Goal: Navigation & Orientation: Go to known website

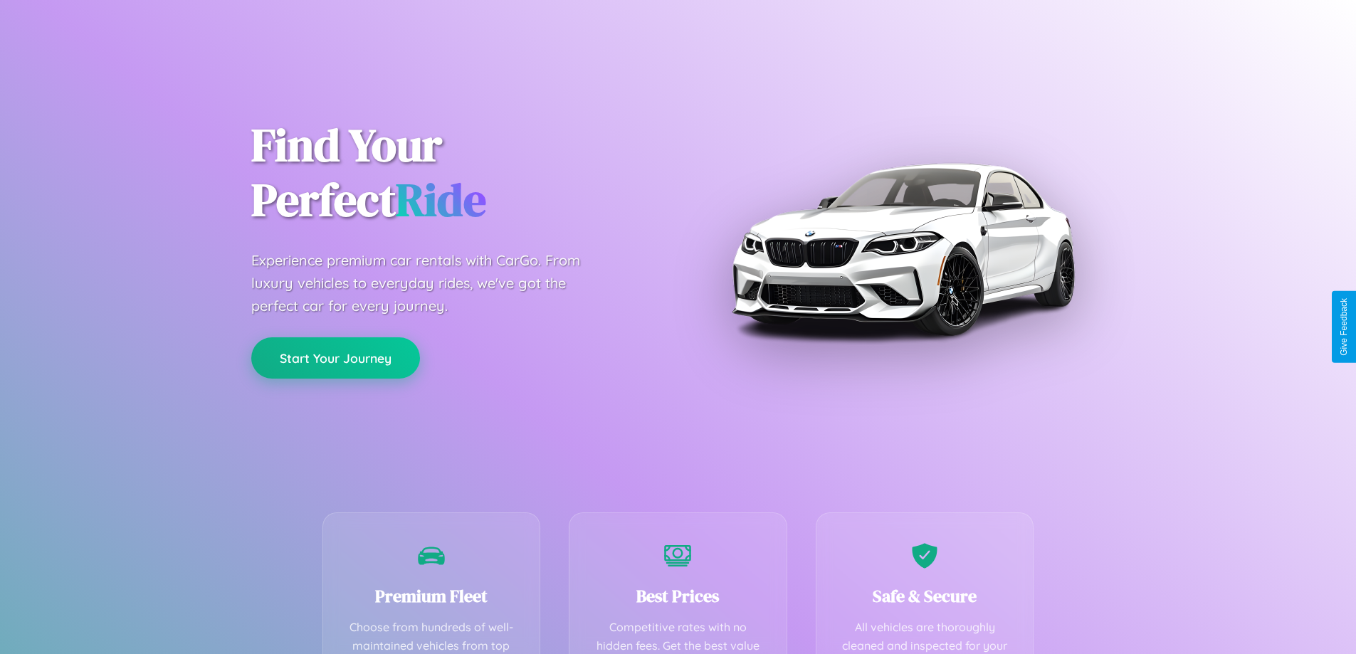
click at [335, 358] on button "Start Your Journey" at bounding box center [335, 357] width 169 height 41
click at [335, 357] on button "Start Your Journey" at bounding box center [335, 357] width 169 height 41
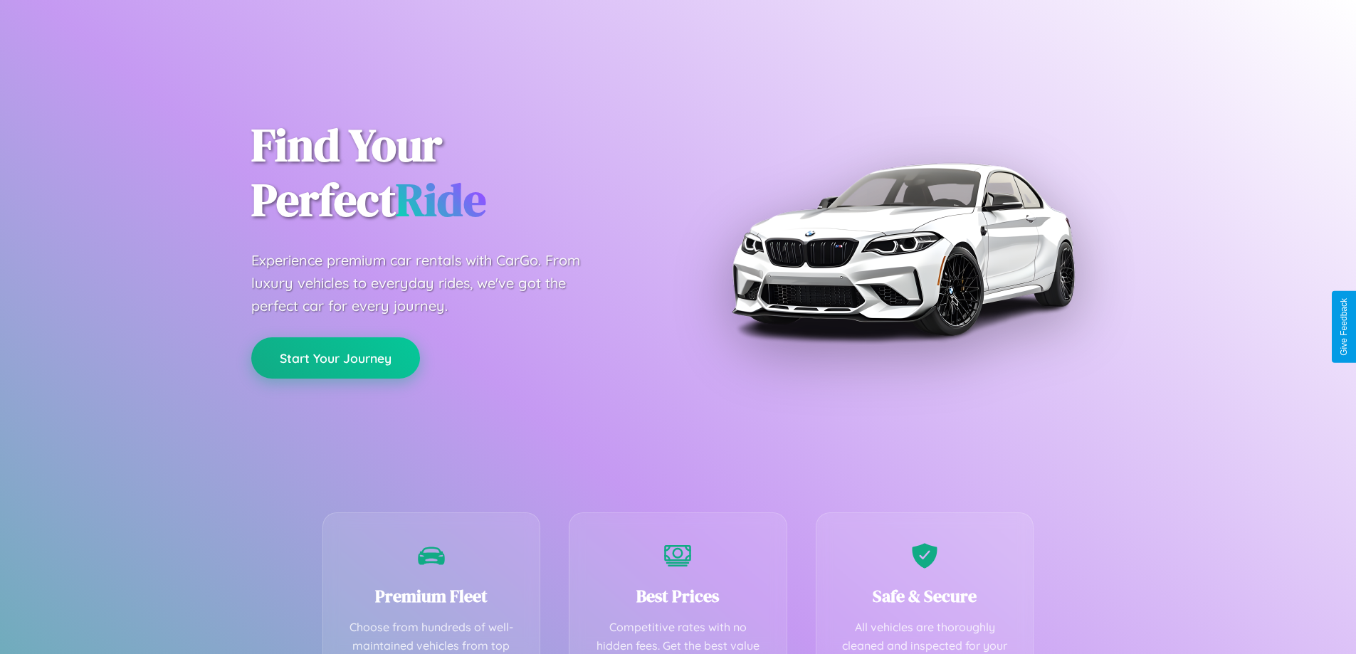
click at [335, 357] on button "Start Your Journey" at bounding box center [335, 357] width 169 height 41
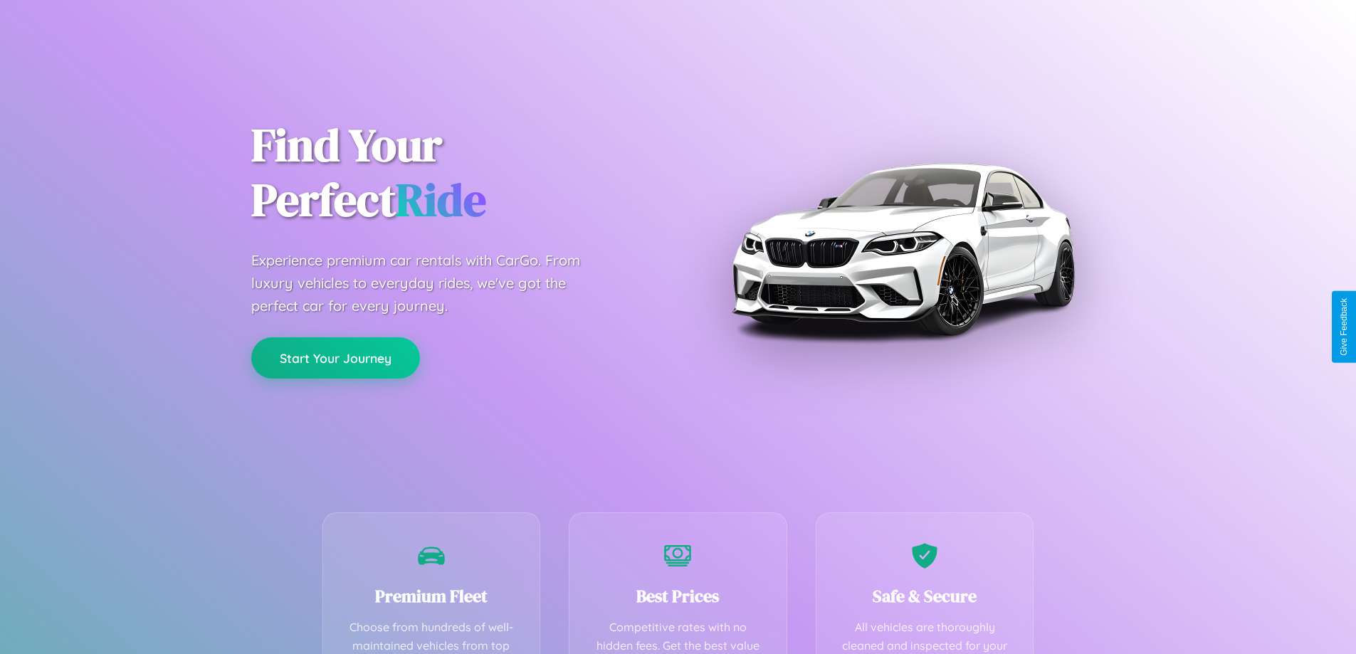
click at [335, 357] on button "Start Your Journey" at bounding box center [335, 357] width 169 height 41
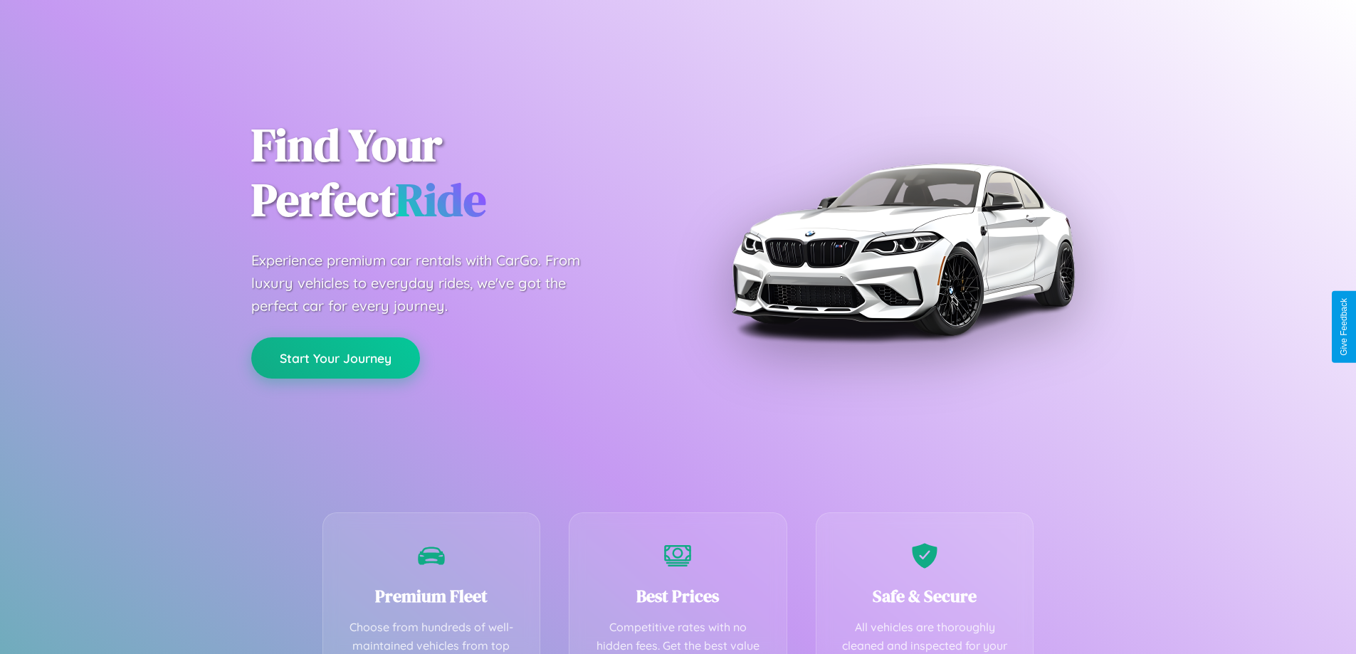
click at [335, 357] on button "Start Your Journey" at bounding box center [335, 357] width 169 height 41
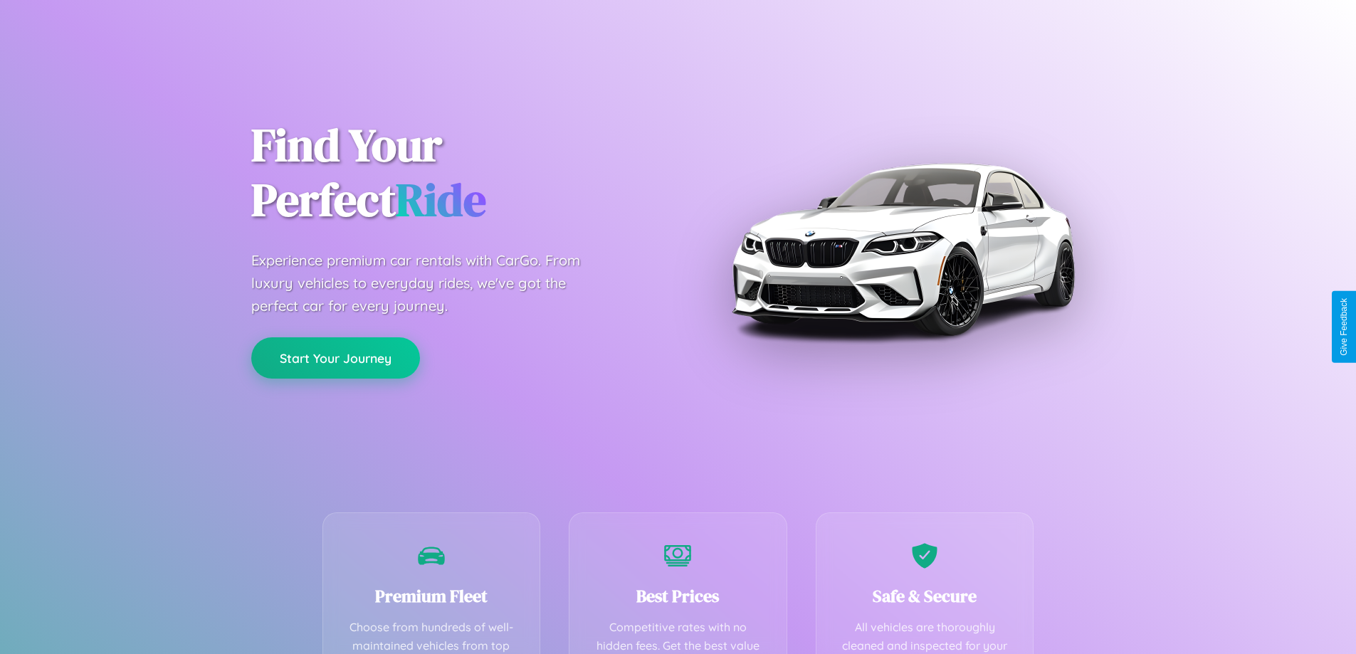
click at [335, 357] on button "Start Your Journey" at bounding box center [335, 357] width 169 height 41
